Goal: Information Seeking & Learning: Learn about a topic

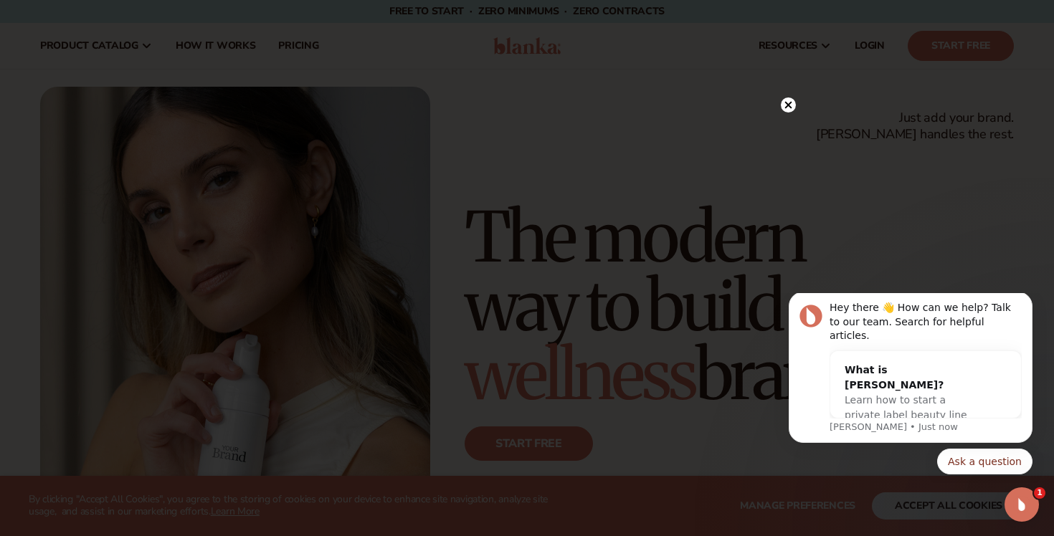
click at [784, 108] on circle at bounding box center [788, 105] width 15 height 15
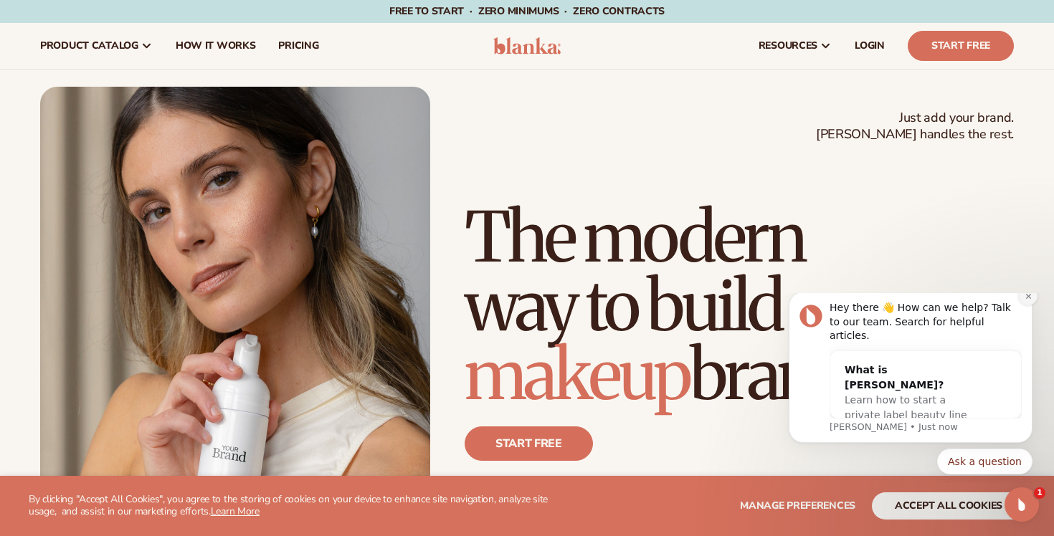
click at [1026, 300] on icon "Dismiss notification" at bounding box center [1029, 297] width 8 height 8
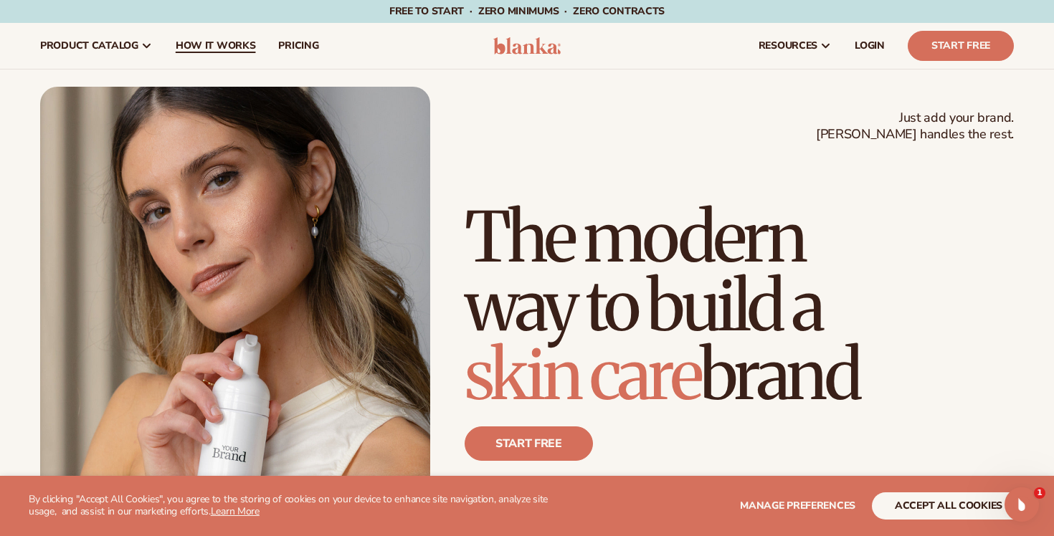
click at [206, 48] on span "How It Works" at bounding box center [216, 45] width 80 height 11
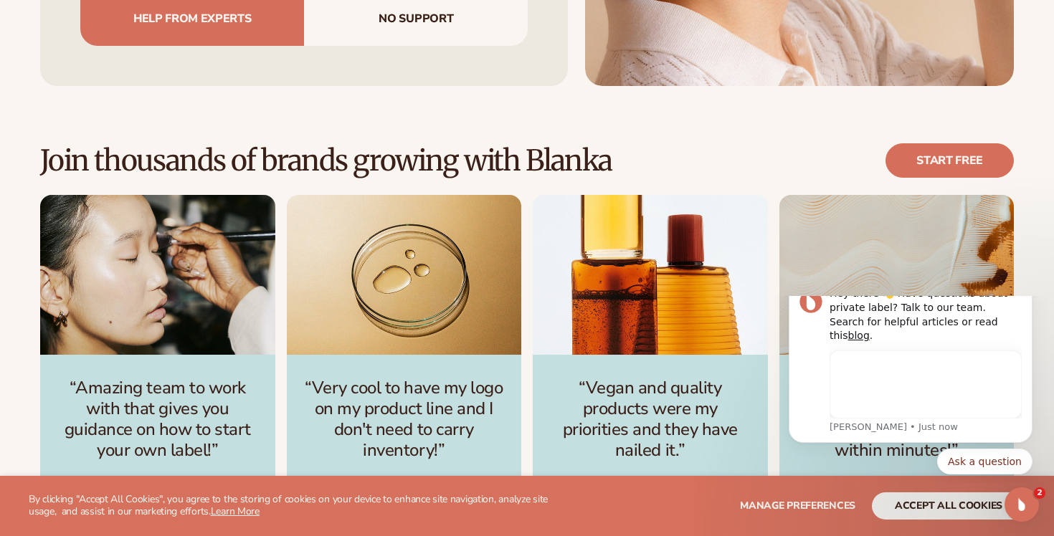
scroll to position [1858, 0]
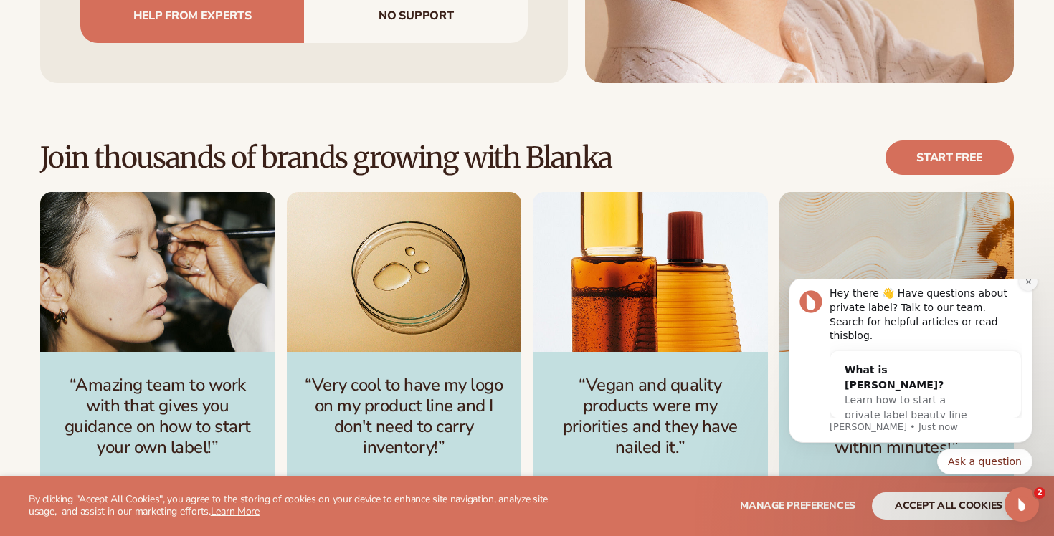
click at [1028, 291] on button "Dismiss notification" at bounding box center [1028, 281] width 19 height 19
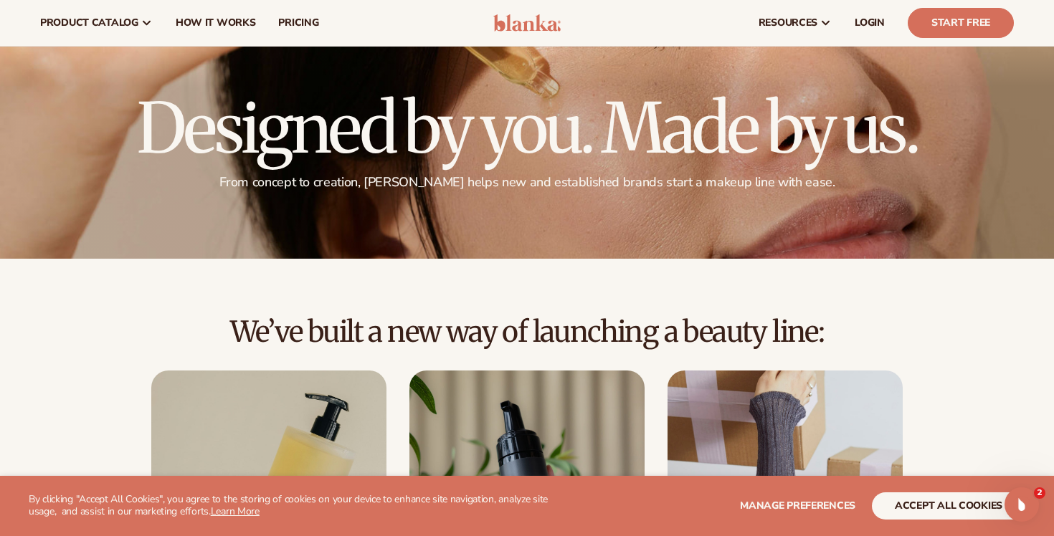
scroll to position [0, 0]
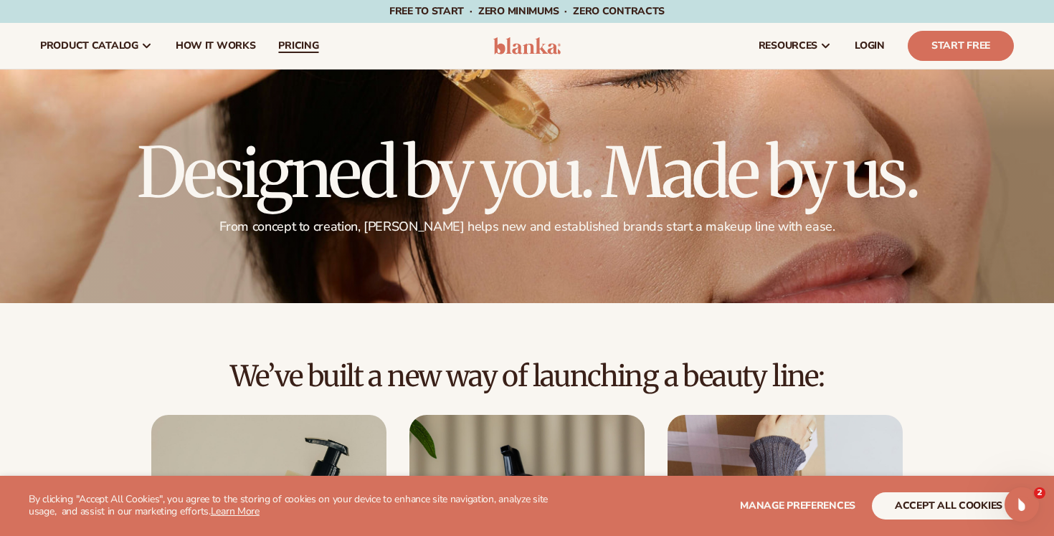
click at [318, 40] on link "pricing" at bounding box center [298, 46] width 63 height 46
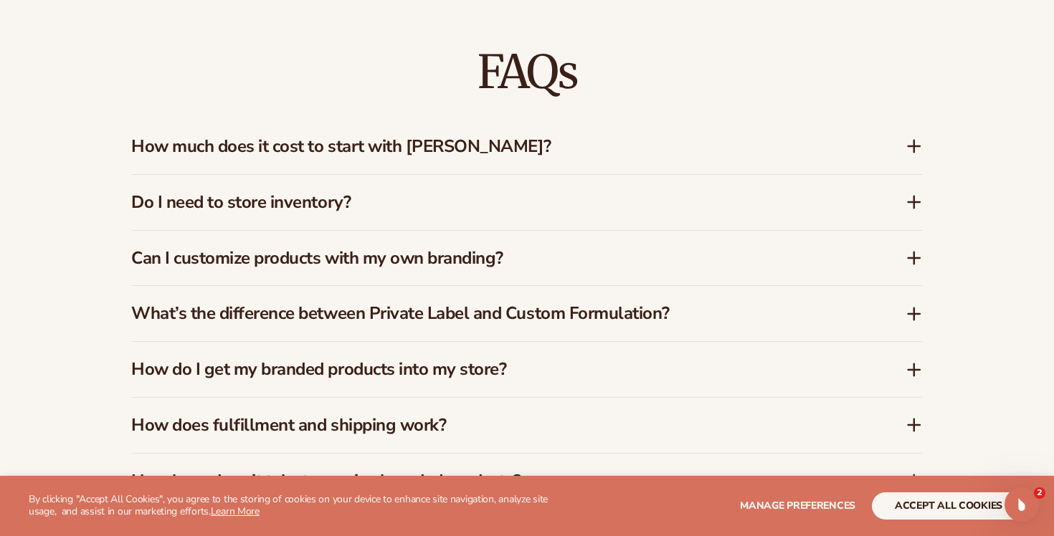
scroll to position [2053, 0]
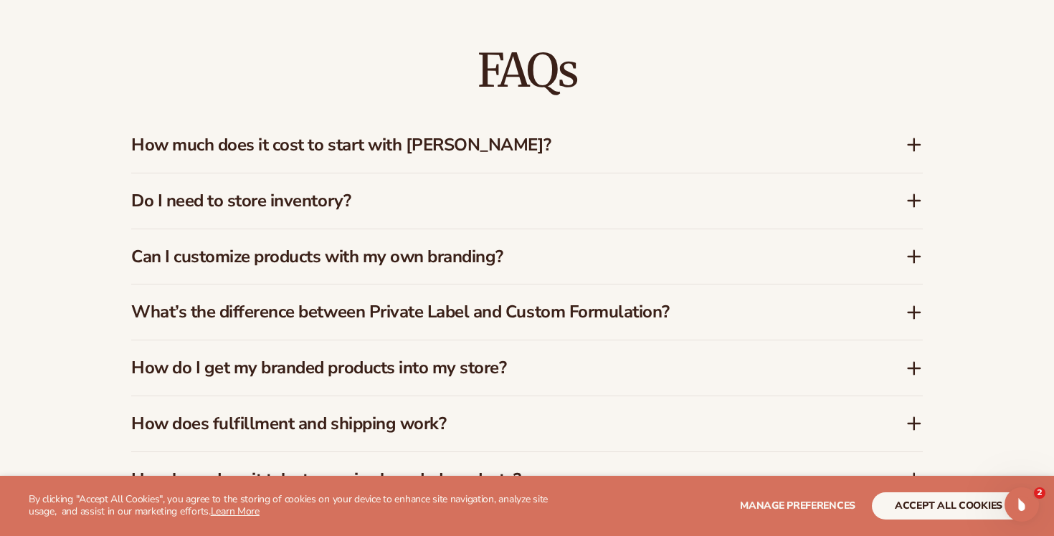
click at [908, 154] on div "How much does it cost to start with Blanka?" at bounding box center [527, 145] width 792 height 55
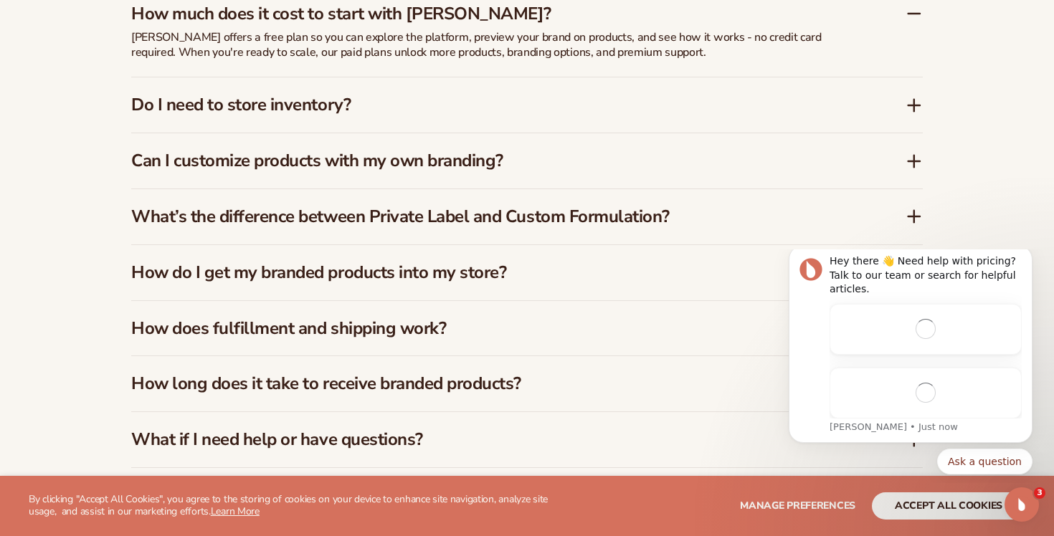
scroll to position [0, 0]
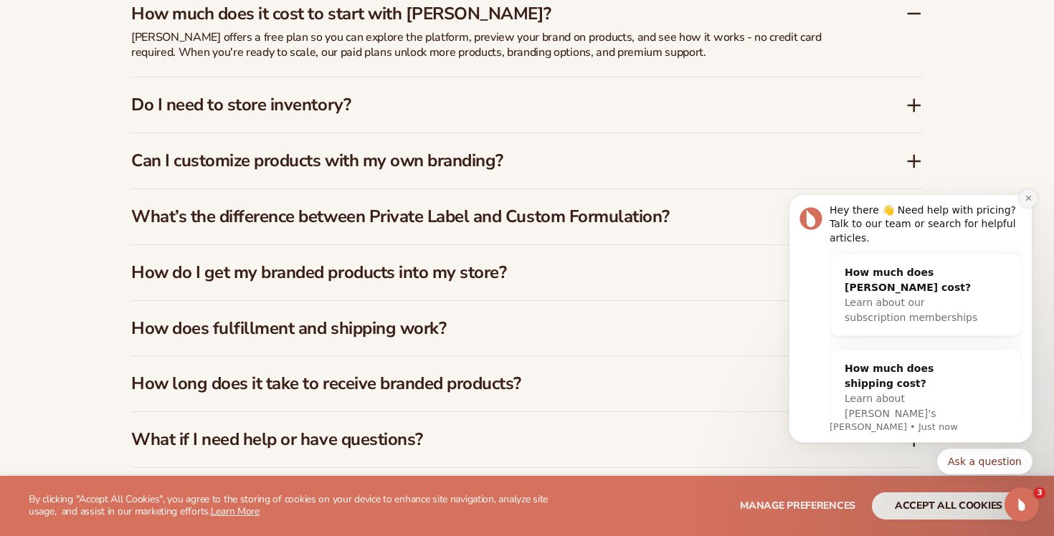
click at [1028, 199] on icon "Dismiss notification" at bounding box center [1027, 198] width 5 height 5
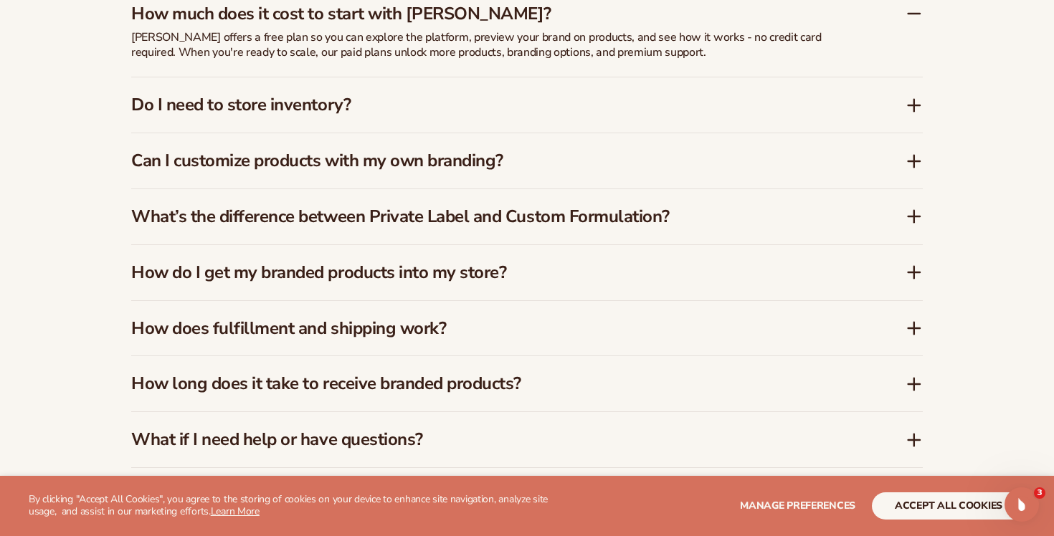
click at [913, 277] on icon at bounding box center [914, 272] width 17 height 17
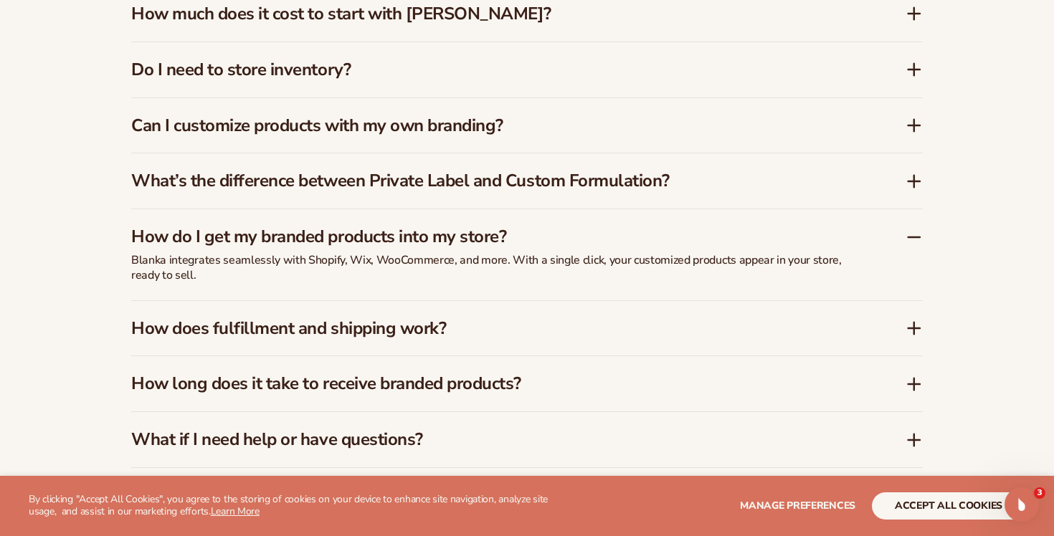
scroll to position [2220, 0]
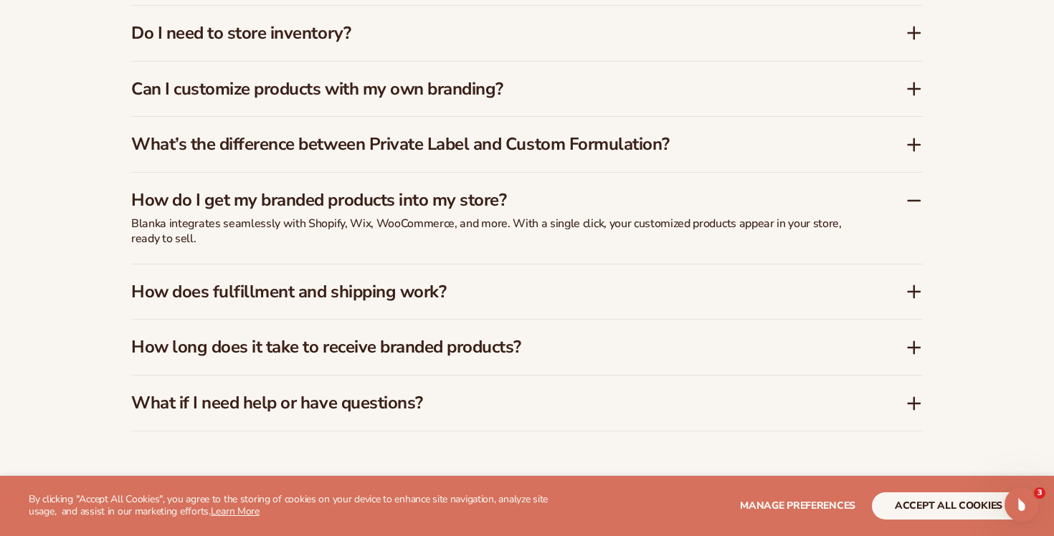
click at [915, 350] on icon at bounding box center [914, 347] width 17 height 17
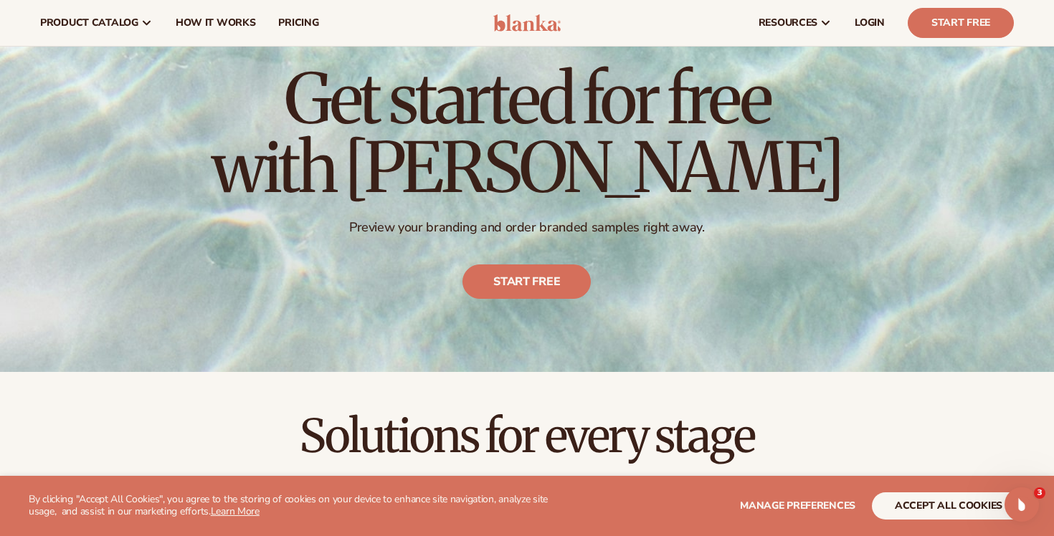
scroll to position [0, 0]
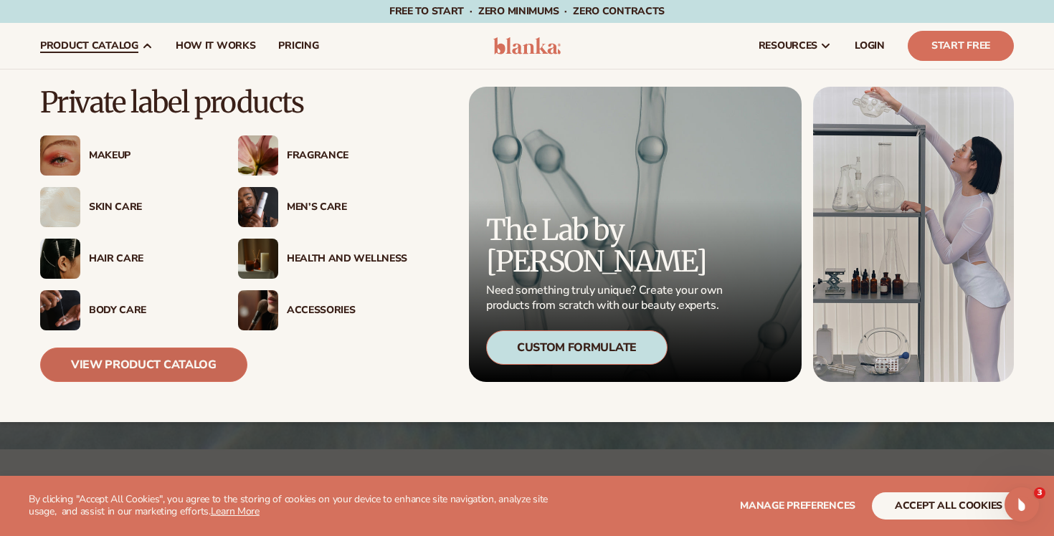
click at [166, 356] on link "View Product Catalog" at bounding box center [143, 365] width 207 height 34
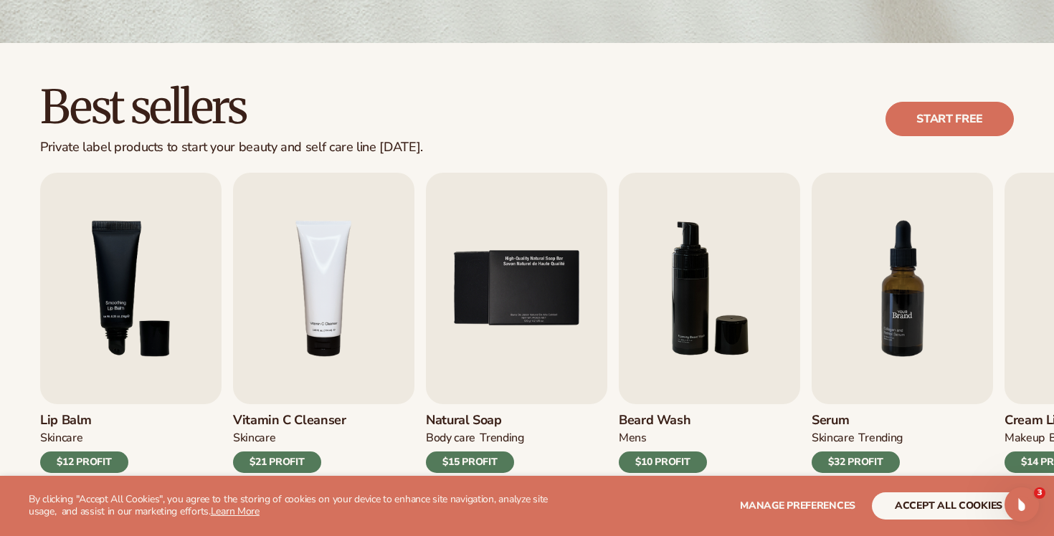
click at [876, 298] on img "7 / 9" at bounding box center [902, 289] width 181 height 232
click at [985, 510] on button "accept all cookies" at bounding box center [948, 506] width 153 height 27
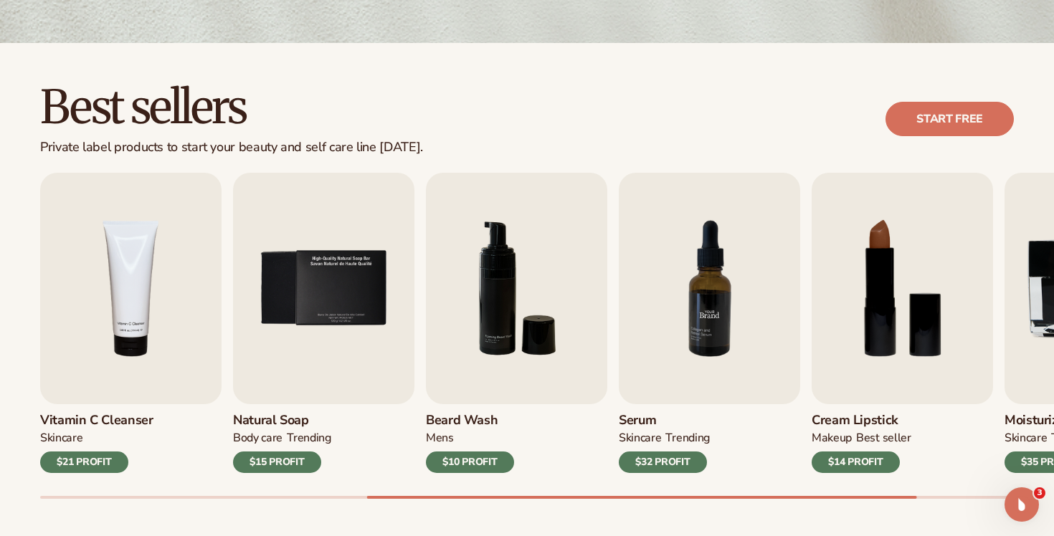
click at [717, 346] on img "7 / 9" at bounding box center [709, 289] width 181 height 232
click at [650, 465] on div "$32 PROFIT" at bounding box center [663, 463] width 88 height 22
click at [681, 320] on img "7 / 9" at bounding box center [709, 289] width 181 height 232
